Goal: Task Accomplishment & Management: Use online tool/utility

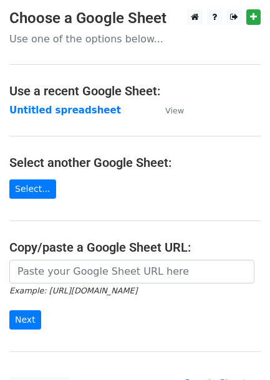
click at [62, 107] on strong "Untitled spreadsheet" at bounding box center [65, 110] width 112 height 11
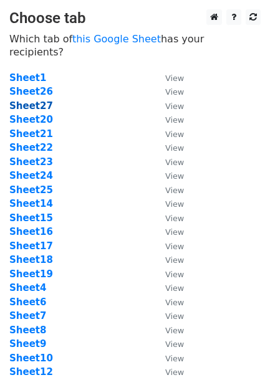
click at [30, 100] on strong "Sheet27" at bounding box center [31, 105] width 44 height 11
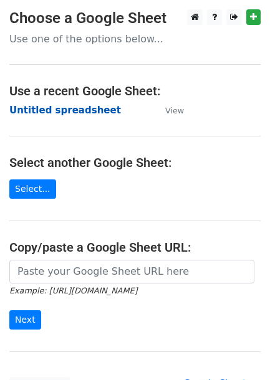
click at [54, 108] on strong "Untitled spreadsheet" at bounding box center [65, 110] width 112 height 11
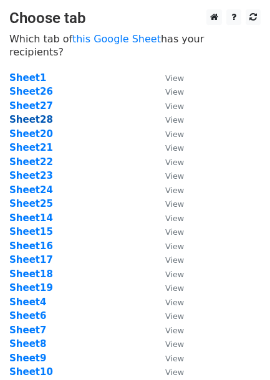
click at [36, 114] on strong "Sheet28" at bounding box center [31, 119] width 44 height 11
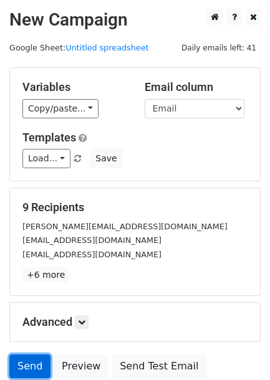
click at [22, 368] on link "Send" at bounding box center [29, 367] width 41 height 24
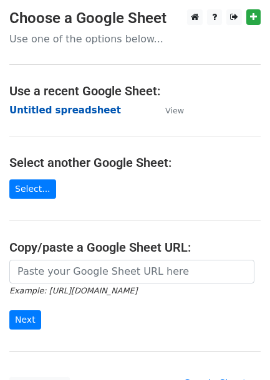
click at [56, 107] on strong "Untitled spreadsheet" at bounding box center [65, 110] width 112 height 11
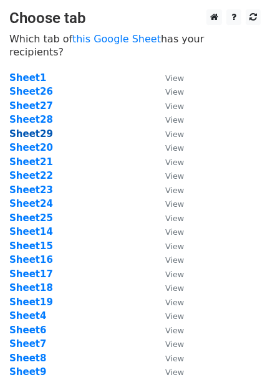
click at [37, 128] on strong "Sheet29" at bounding box center [31, 133] width 44 height 11
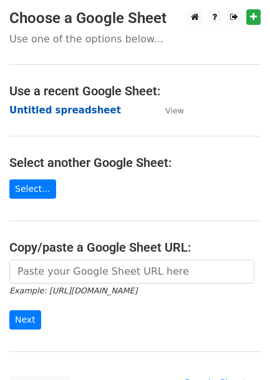
click at [29, 110] on strong "Untitled spreadsheet" at bounding box center [65, 110] width 112 height 11
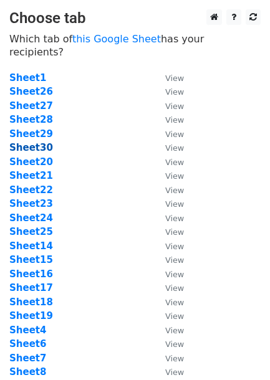
click at [19, 142] on strong "Sheet30" at bounding box center [31, 147] width 44 height 11
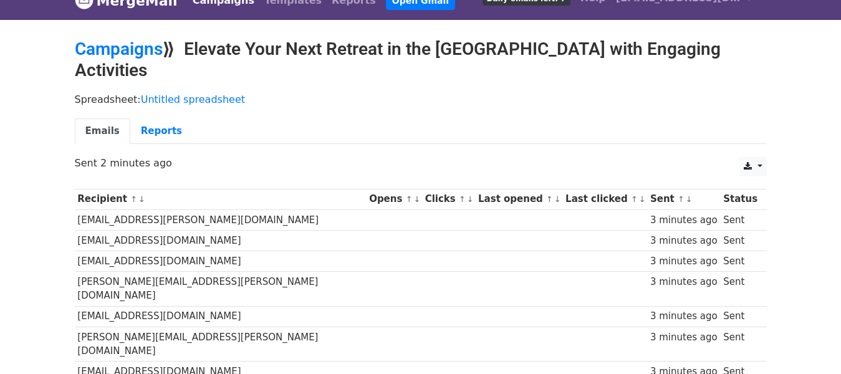
scroll to position [12, 0]
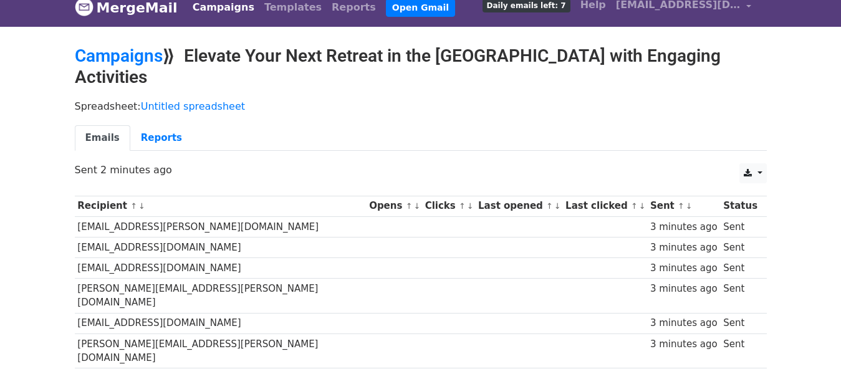
click at [202, 4] on link "Campaigns" at bounding box center [224, 7] width 72 height 25
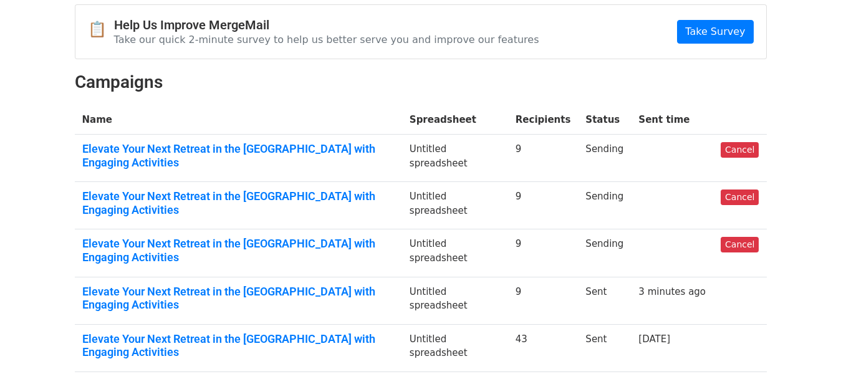
scroll to position [120, 0]
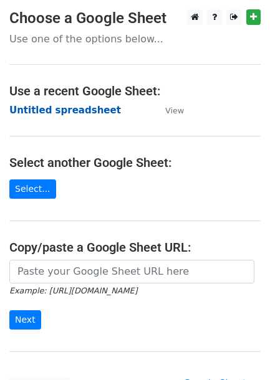
click at [37, 105] on strong "Untitled spreadsheet" at bounding box center [65, 110] width 112 height 11
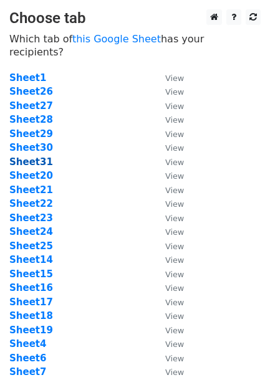
click at [21, 156] on strong "Sheet31" at bounding box center [31, 161] width 44 height 11
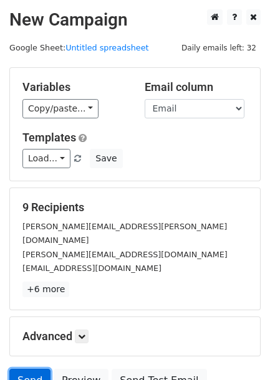
click at [29, 369] on link "Send" at bounding box center [29, 381] width 41 height 24
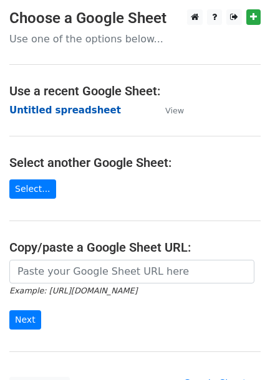
click at [49, 111] on strong "Untitled spreadsheet" at bounding box center [65, 110] width 112 height 11
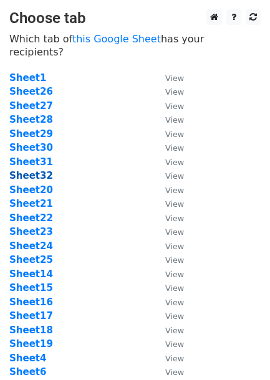
click at [25, 170] on strong "Sheet32" at bounding box center [31, 175] width 44 height 11
